Goal: Task Accomplishment & Management: Use online tool/utility

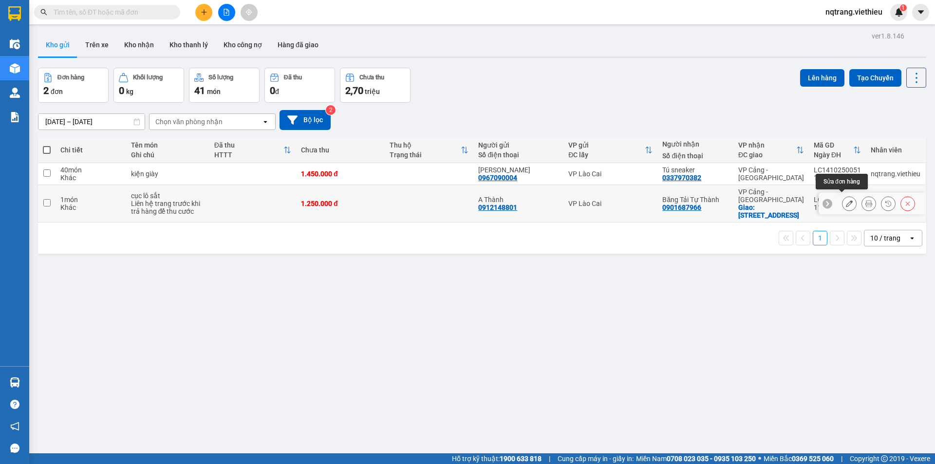
click at [846, 203] on icon at bounding box center [849, 203] width 7 height 7
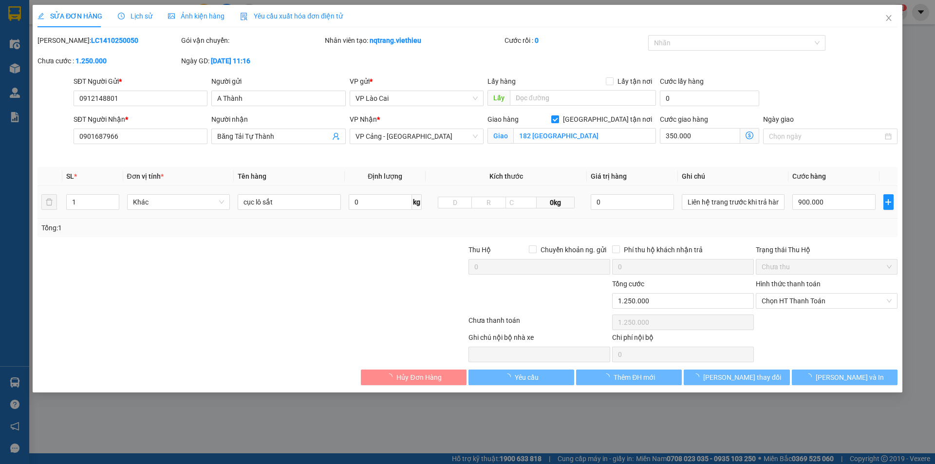
type input "0912148801"
type input "A Thành"
type input "0901687966"
type input "Băng Tải Tự Thành"
checkbox input "true"
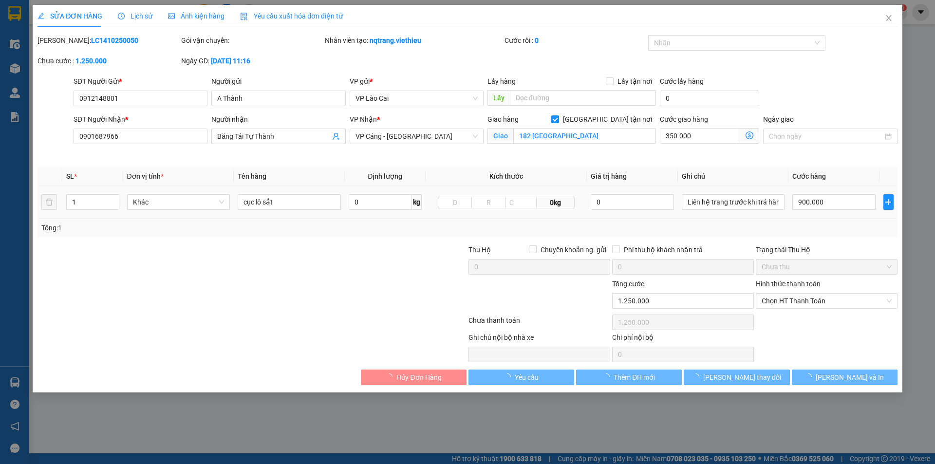
type input "182 [GEOGRAPHIC_DATA]"
type input "0"
type input "1.250.000"
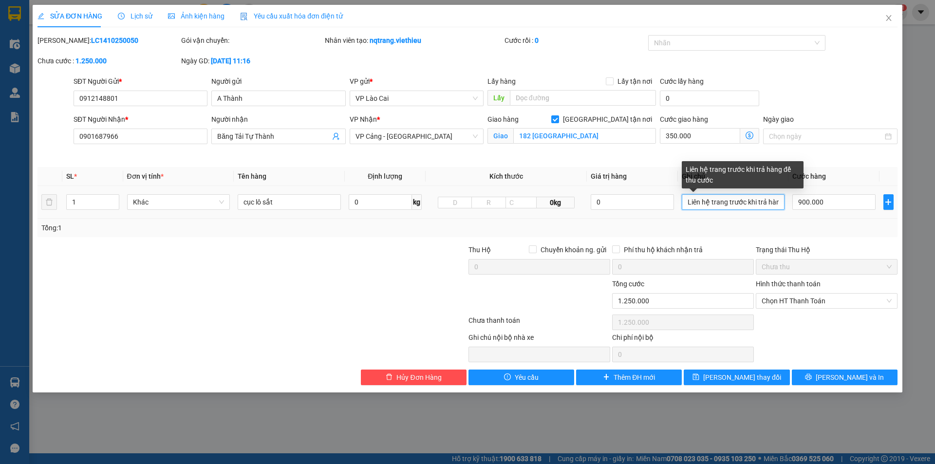
scroll to position [0, 41]
drag, startPoint x: 688, startPoint y: 203, endPoint x: 823, endPoint y: 215, distance: 135.9
click at [823, 215] on tr "1 Khác cục lô sắt 0 kg 0kg 0 Liên hệ trang trước khi trả hàng để thu cước 900.0…" at bounding box center [467, 202] width 860 height 33
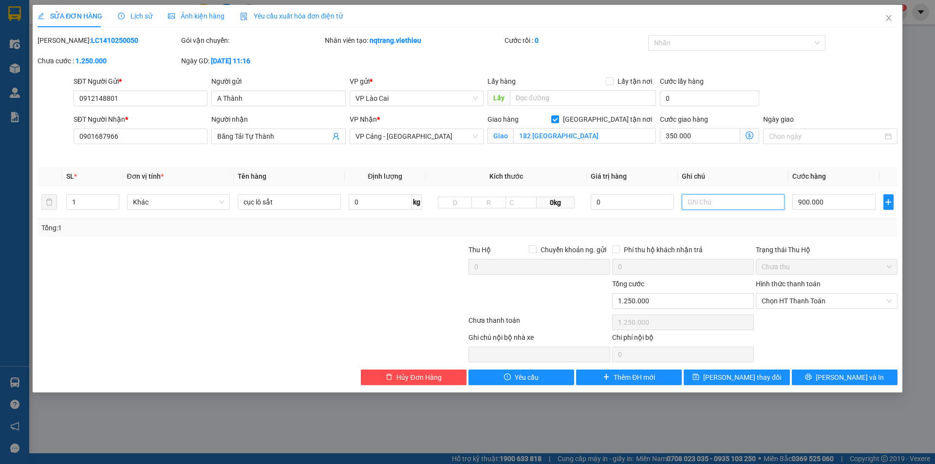
scroll to position [0, 0]
click at [822, 303] on span "Chọn HT Thanh Toán" at bounding box center [827, 301] width 130 height 15
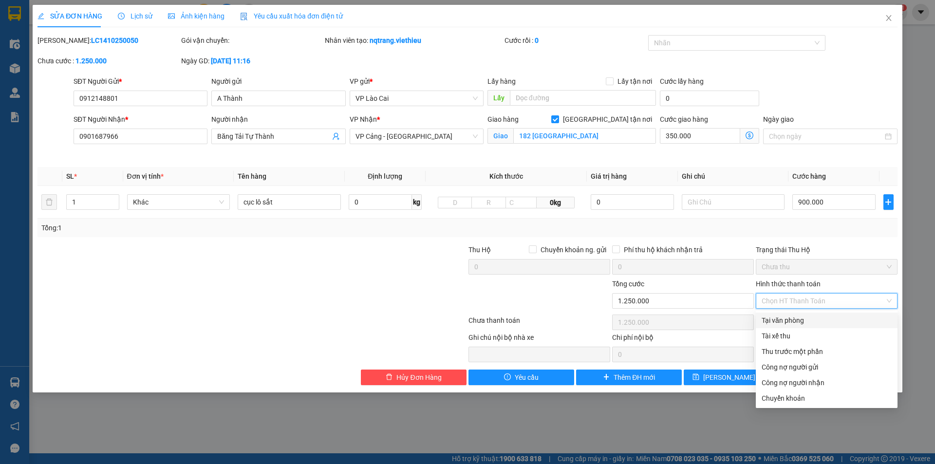
click at [790, 323] on div "Tại văn phòng" at bounding box center [827, 320] width 130 height 11
type input "0"
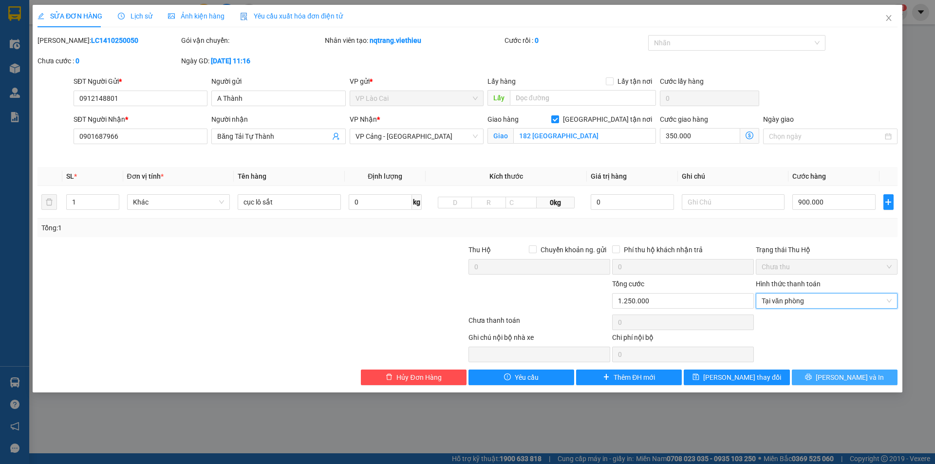
click at [851, 373] on span "[PERSON_NAME] và In" at bounding box center [850, 377] width 68 height 11
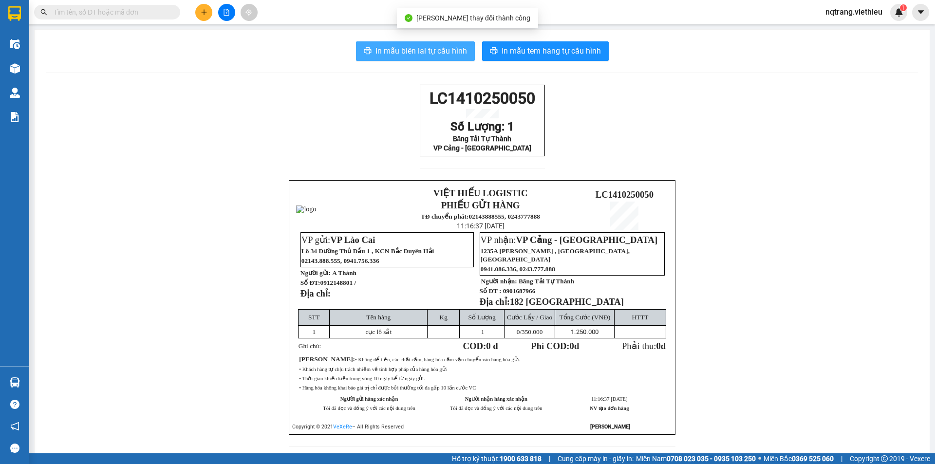
click at [402, 53] on span "In mẫu biên lai tự cấu hình" at bounding box center [421, 51] width 92 height 12
